Goal: Information Seeking & Learning: Learn about a topic

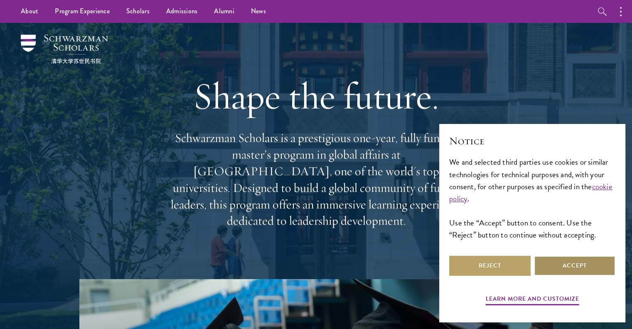
click at [548, 271] on button "Accept" at bounding box center [574, 266] width 81 height 20
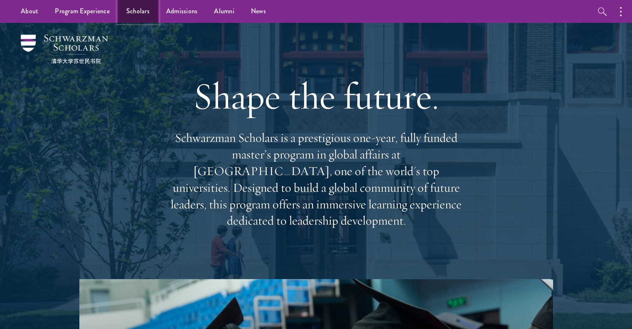
click at [152, 9] on link "Scholars" at bounding box center [138, 11] width 40 height 23
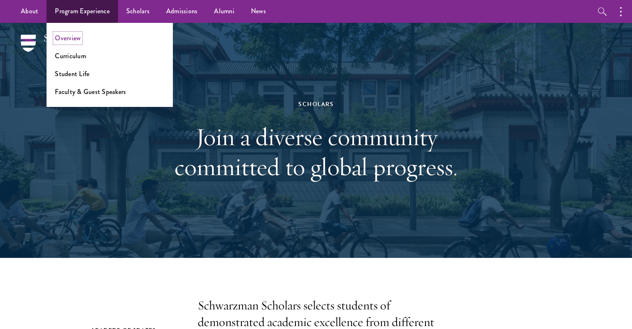
click at [67, 39] on link "Overview" at bounding box center [68, 38] width 26 height 10
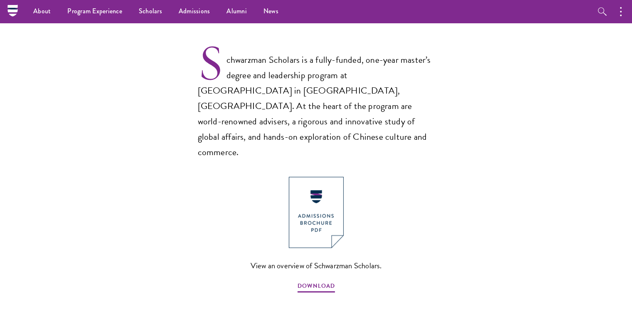
scroll to position [529, 0]
click at [311, 281] on span "DOWNLOAD" at bounding box center [316, 287] width 37 height 13
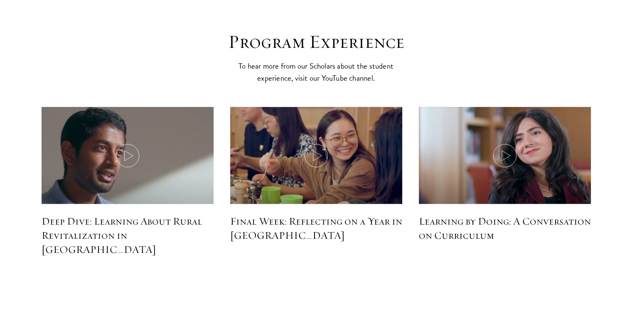
scroll to position [3763, 0]
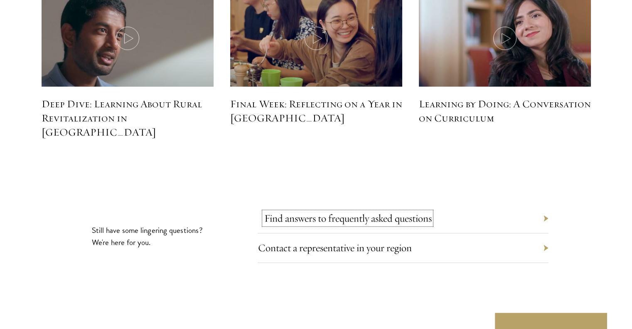
click at [301, 212] on link "Find answers to frequently asked questions" at bounding box center [347, 218] width 167 height 13
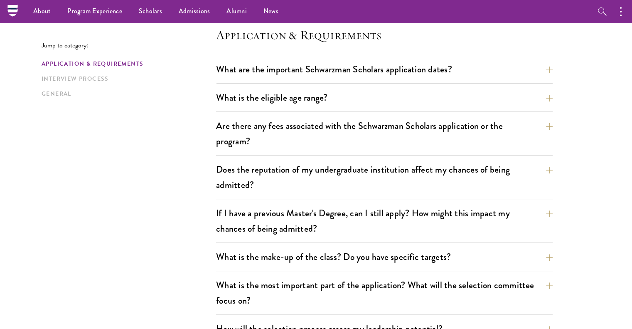
scroll to position [219, 0]
click at [101, 78] on link "Interview Process" at bounding box center [127, 78] width 170 height 9
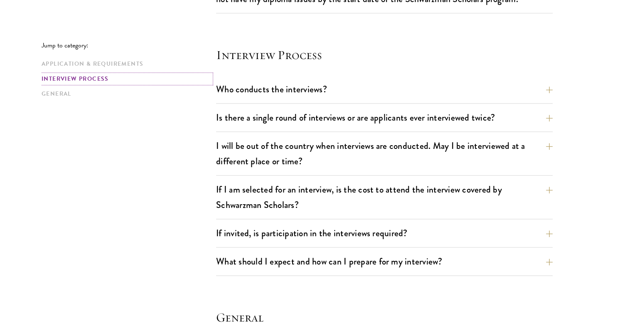
scroll to position [925, 0]
